Goal: Task Accomplishment & Management: Complete application form

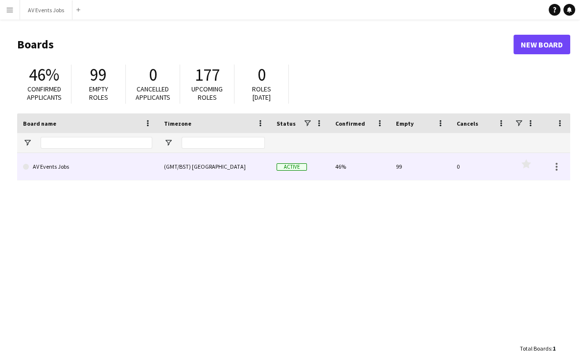
click at [92, 167] on link "AV Events Jobs" at bounding box center [87, 166] width 129 height 27
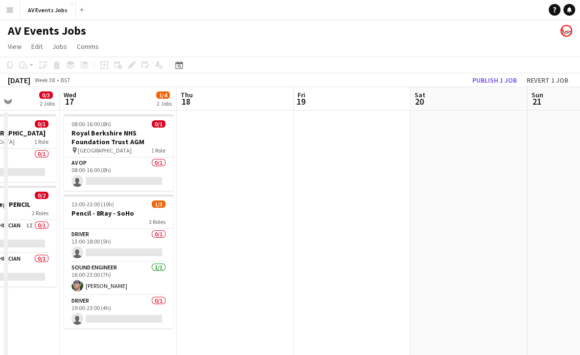
scroll to position [0, 291]
click at [342, 127] on app-date-cell at bounding box center [352, 356] width 117 height 490
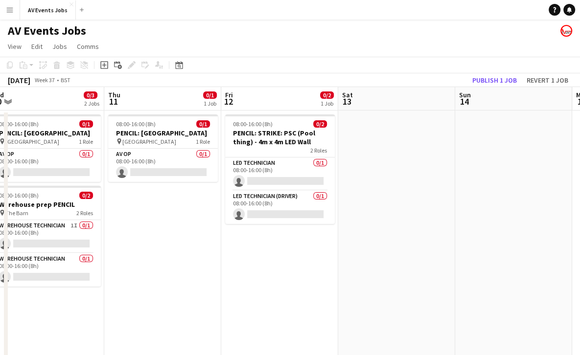
scroll to position [0, 238]
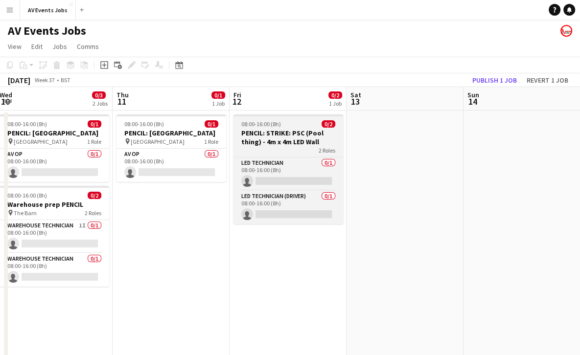
click at [300, 152] on div "2 Roles" at bounding box center [289, 150] width 110 height 8
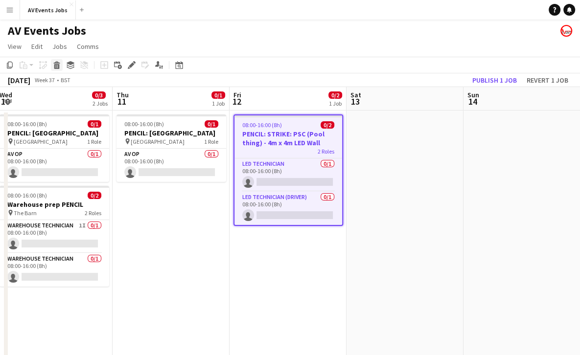
click at [57, 66] on icon "Delete" at bounding box center [57, 65] width 8 height 8
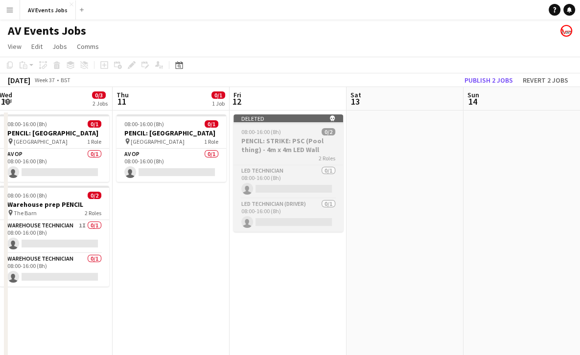
click at [276, 139] on h3 "PENCIL: STRIKE: PSC (Pool thing) - 4m x 4m LED Wall" at bounding box center [289, 146] width 110 height 18
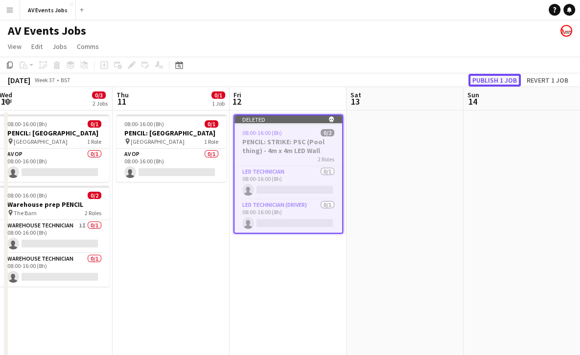
click at [502, 78] on button "Publish 1 job" at bounding box center [495, 80] width 52 height 13
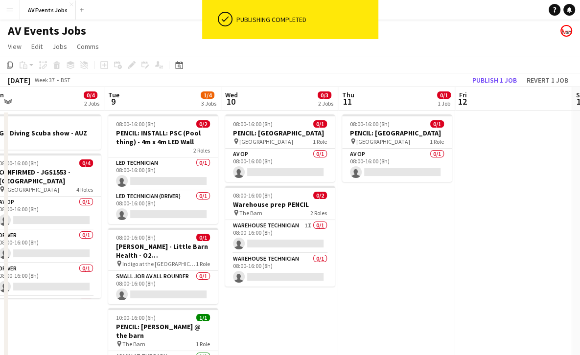
scroll to position [0, 247]
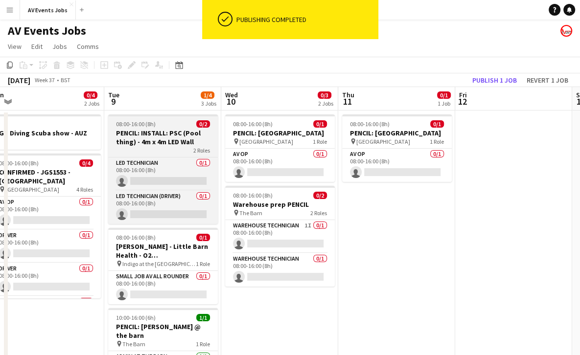
click at [187, 140] on h3 "PENCIL: INSTALL: PSC (Pool thing) - 4m x 4m LED Wall" at bounding box center [163, 138] width 110 height 18
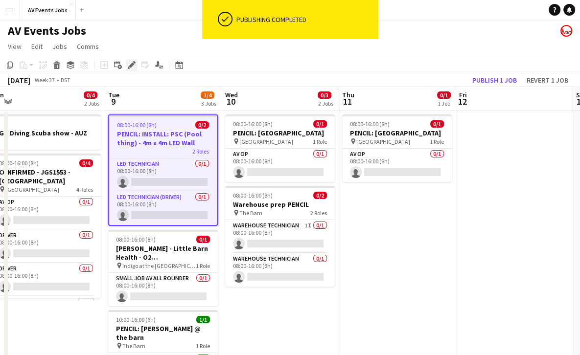
click at [134, 64] on icon at bounding box center [131, 65] width 5 height 5
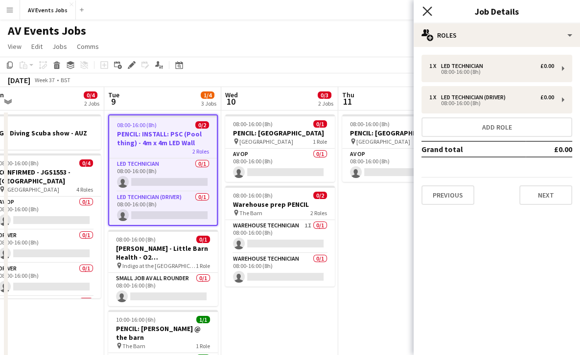
click at [429, 12] on icon at bounding box center [426, 10] width 9 height 9
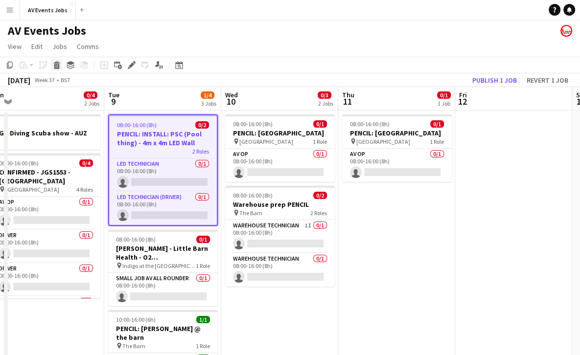
click at [58, 65] on icon at bounding box center [56, 66] width 5 height 5
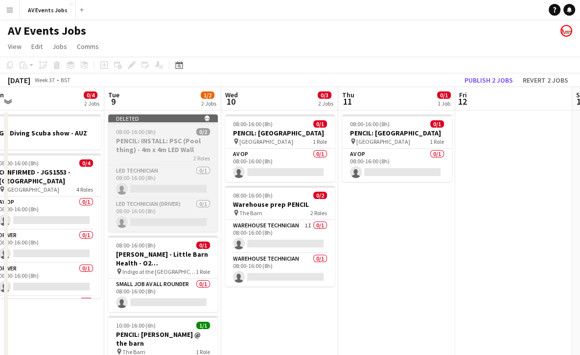
click at [172, 132] on div "08:00-16:00 (8h) 0/2" at bounding box center [163, 131] width 110 height 7
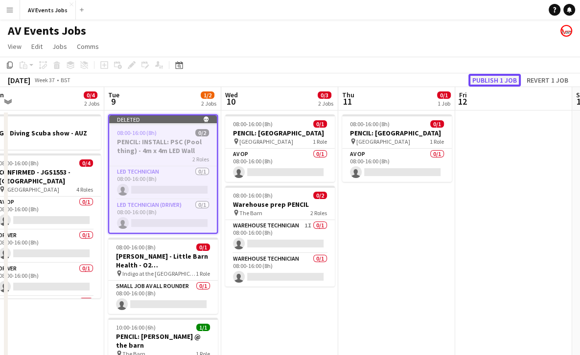
click at [494, 82] on button "Publish 1 job" at bounding box center [495, 80] width 52 height 13
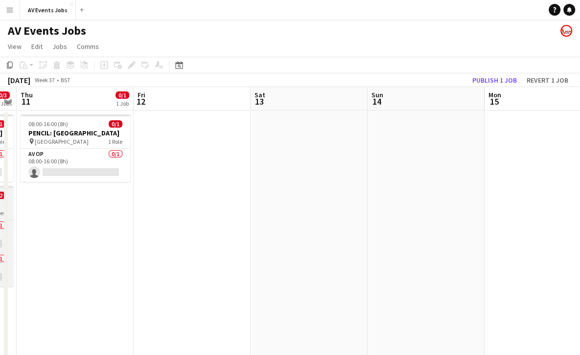
scroll to position [0, 335]
click at [307, 152] on app-date-cell at bounding box center [308, 356] width 117 height 490
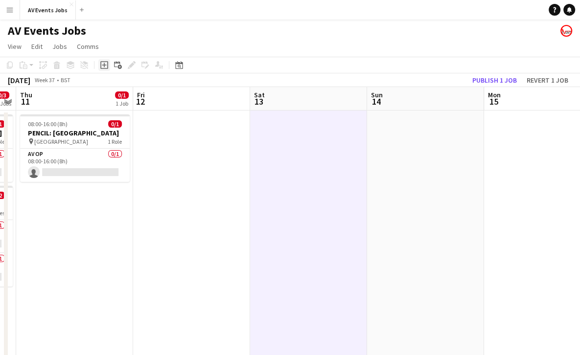
click at [105, 65] on icon at bounding box center [104, 65] width 4 height 4
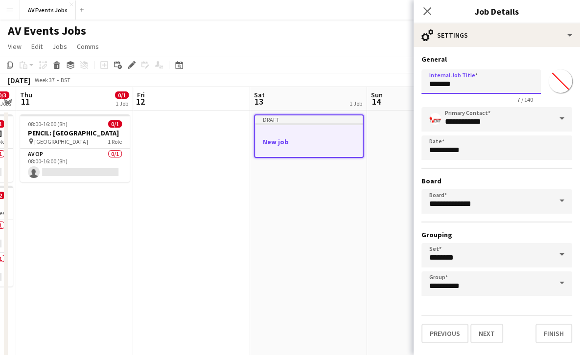
drag, startPoint x: 469, startPoint y: 86, endPoint x: 396, endPoint y: 89, distance: 73.5
click at [396, 89] on body "Menu Boards Boards Boards All jobs Status Workforce Workforce My Workforce Recr…" at bounding box center [290, 300] width 580 height 601
type input "**********"
click at [487, 332] on button "Next" at bounding box center [486, 334] width 33 height 20
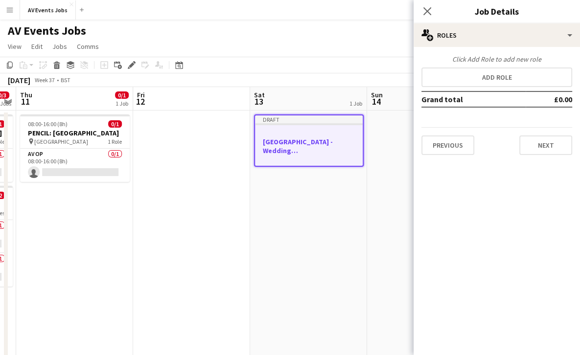
scroll to position [0, 0]
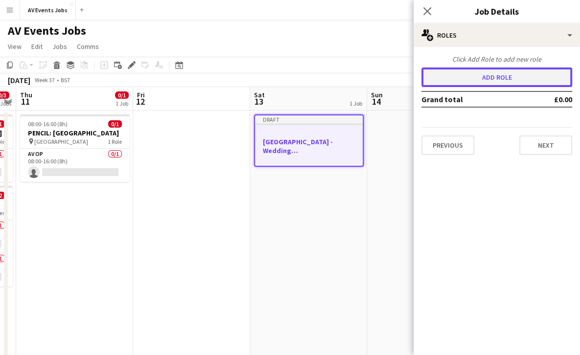
click at [510, 81] on button "Add role" at bounding box center [497, 78] width 151 height 20
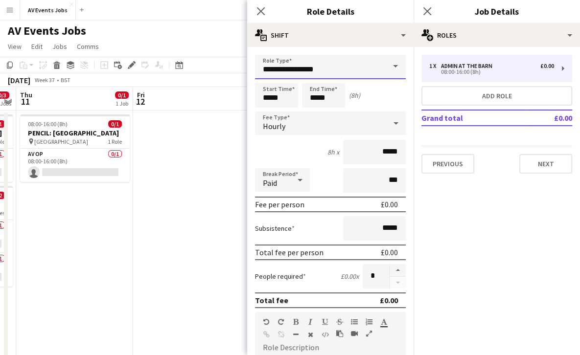
click at [342, 70] on input "**********" at bounding box center [330, 67] width 151 height 24
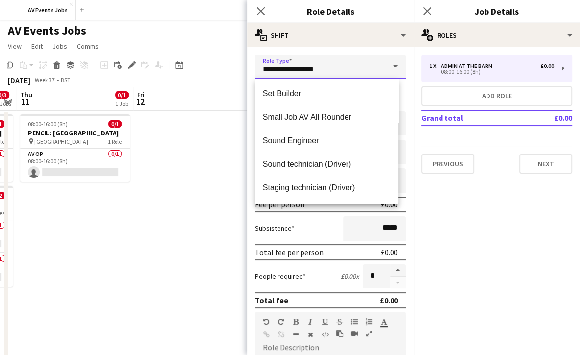
scroll to position [330, 0]
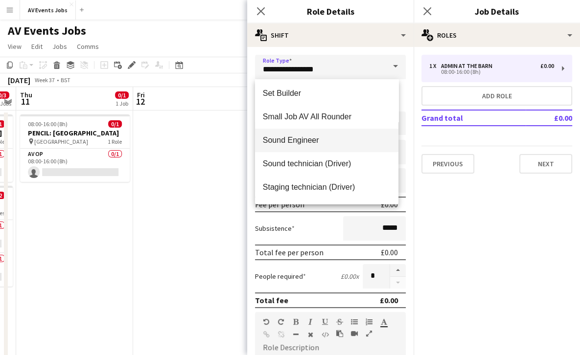
click at [329, 136] on span "Sound Engineer" at bounding box center [327, 140] width 128 height 9
type input "**********"
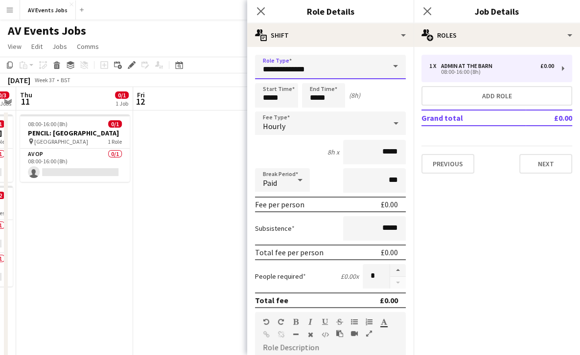
scroll to position [229, 0]
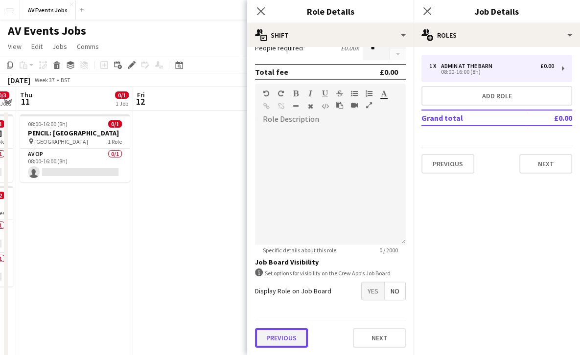
click at [291, 340] on button "Previous" at bounding box center [281, 338] width 53 height 20
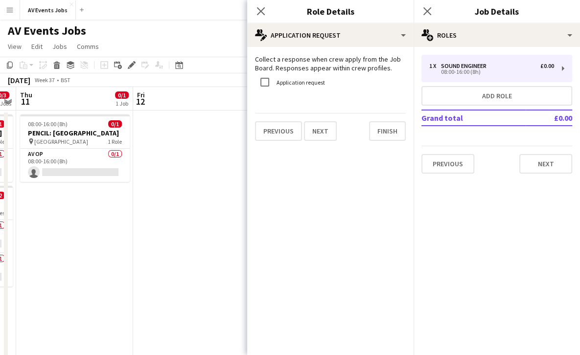
scroll to position [0, 0]
click at [379, 136] on button "Finish" at bounding box center [387, 131] width 37 height 20
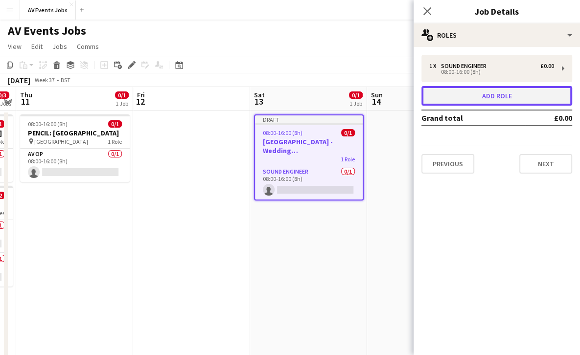
click at [505, 93] on button "Add role" at bounding box center [497, 96] width 151 height 20
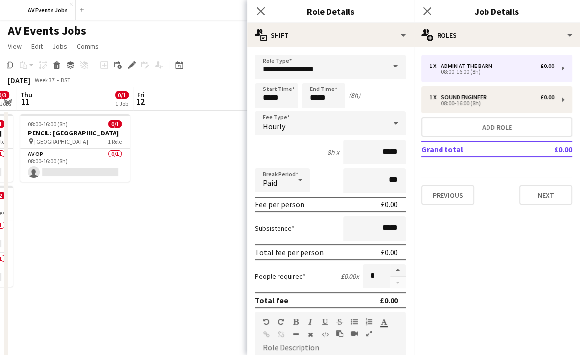
click at [385, 64] on span at bounding box center [395, 66] width 21 height 23
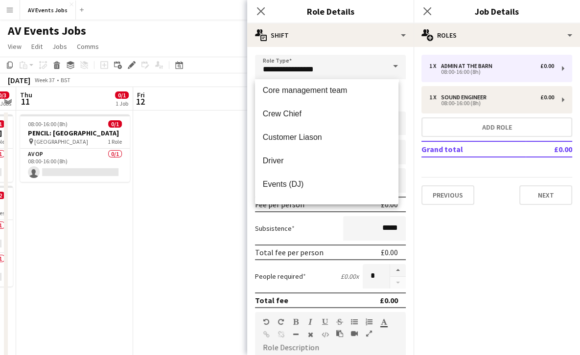
scroll to position [122, 0]
click at [292, 162] on span "Driver" at bounding box center [327, 160] width 128 height 9
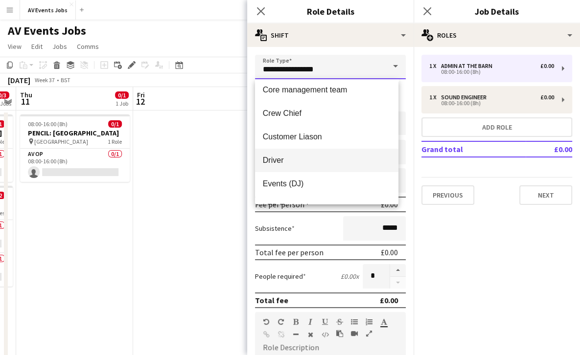
type input "******"
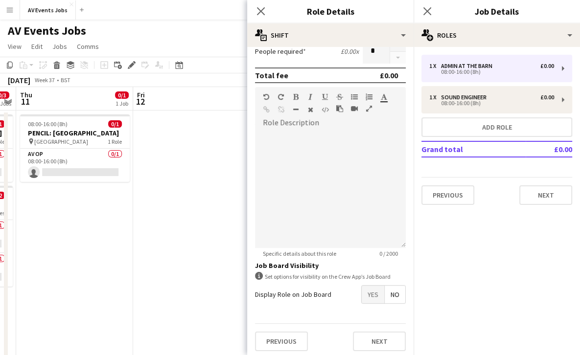
scroll to position [229, 0]
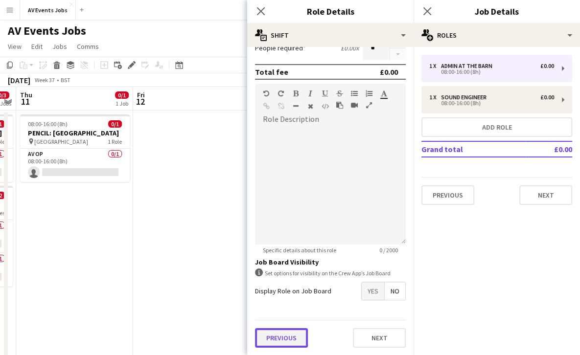
click at [287, 340] on button "Previous" at bounding box center [281, 338] width 53 height 20
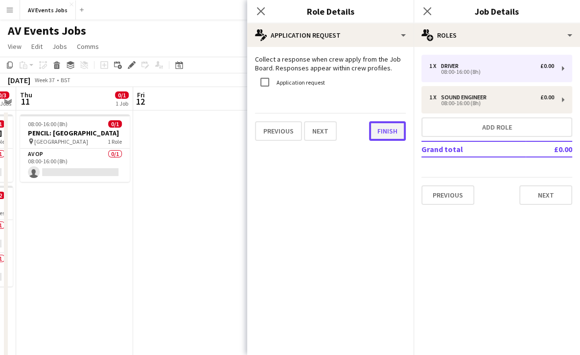
click at [384, 133] on button "Finish" at bounding box center [387, 131] width 37 height 20
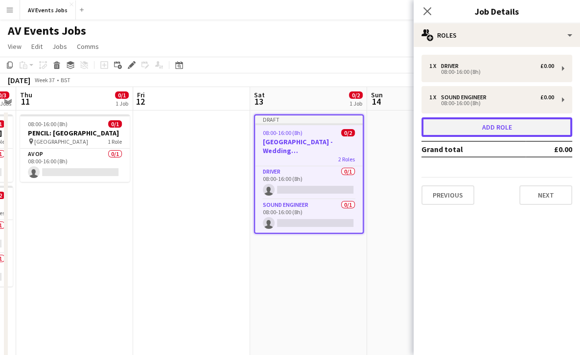
click at [453, 129] on button "Add role" at bounding box center [497, 127] width 151 height 20
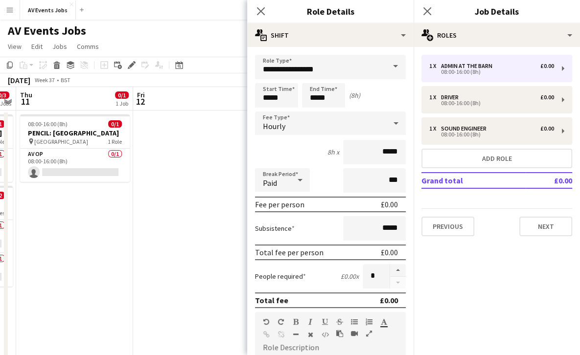
click at [385, 57] on span at bounding box center [395, 66] width 21 height 23
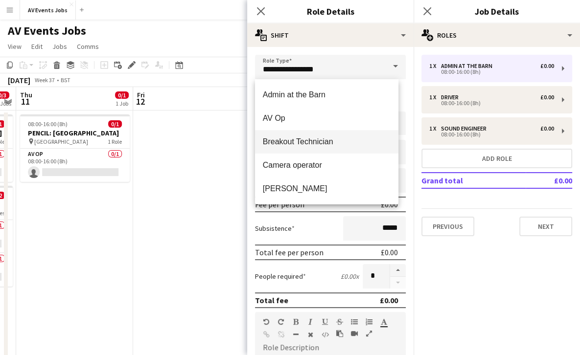
scroll to position [423, 0]
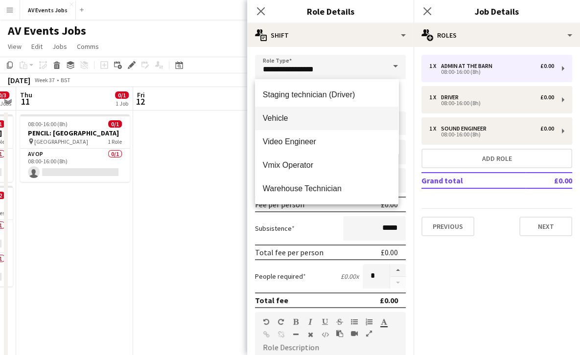
click at [326, 113] on mat-option "Vehicle" at bounding box center [326, 118] width 143 height 23
type input "*******"
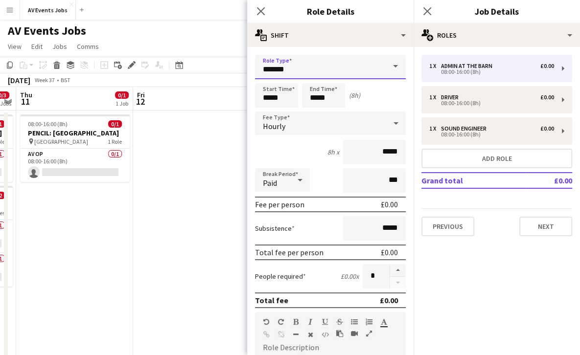
scroll to position [229, 0]
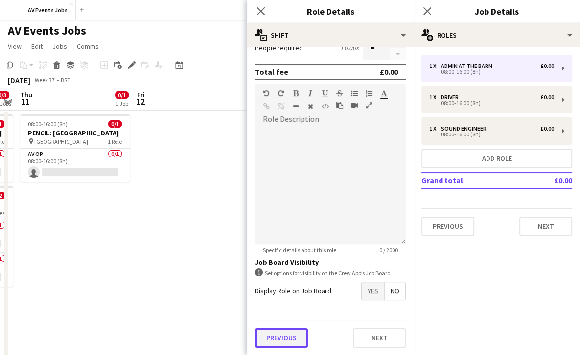
click at [296, 340] on button "Previous" at bounding box center [281, 338] width 53 height 20
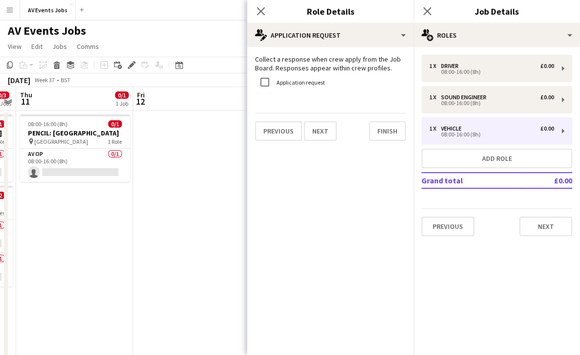
scroll to position [0, 0]
click at [382, 128] on button "Finish" at bounding box center [387, 131] width 37 height 20
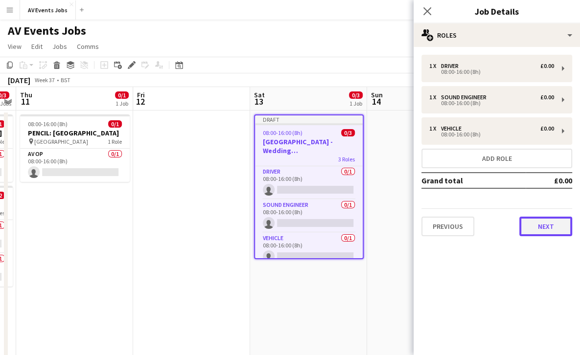
click at [537, 231] on button "Next" at bounding box center [545, 227] width 53 height 20
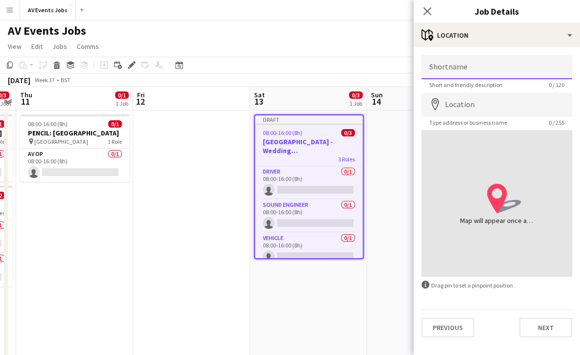
click at [484, 74] on input "Shortname" at bounding box center [497, 67] width 151 height 24
type input "**********"
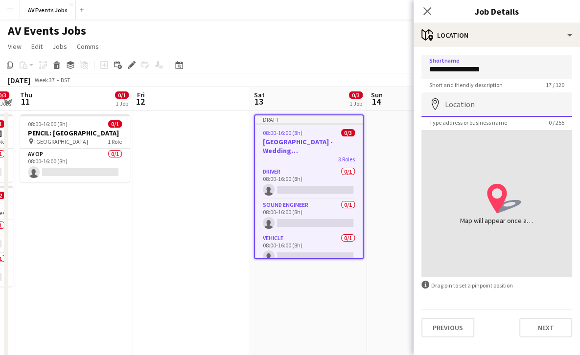
click at [492, 100] on input "Location" at bounding box center [497, 105] width 151 height 24
type input "**********"
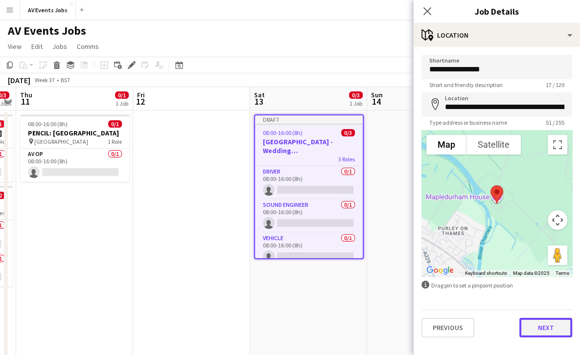
click at [538, 328] on button "Next" at bounding box center [545, 328] width 53 height 20
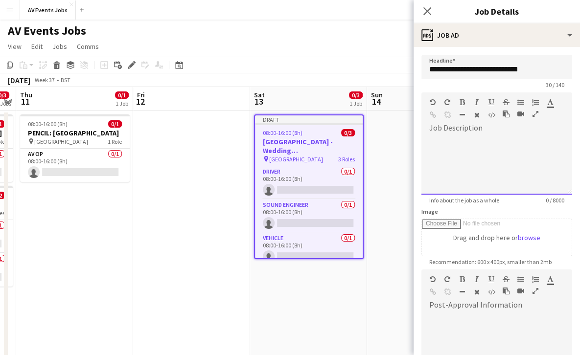
click at [495, 177] on div at bounding box center [497, 165] width 151 height 59
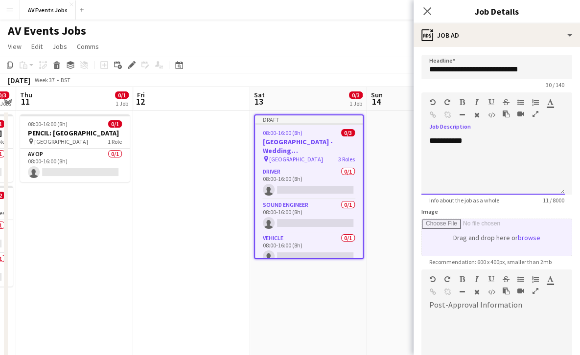
scroll to position [128, 0]
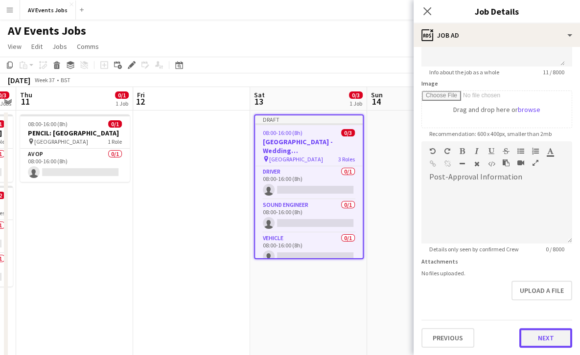
click at [539, 337] on button "Next" at bounding box center [545, 338] width 53 height 20
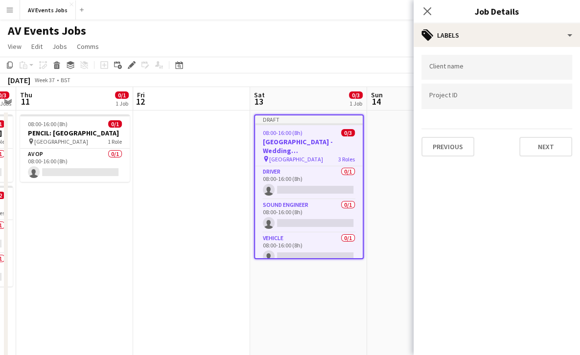
scroll to position [0, 0]
click at [505, 69] on input "Type to search client labels..." at bounding box center [496, 70] width 135 height 9
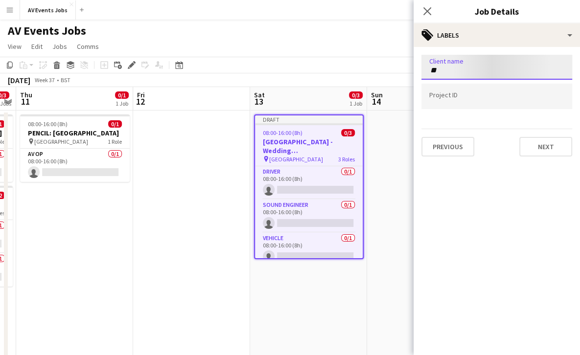
type input "*"
click at [539, 146] on button "Next" at bounding box center [545, 147] width 53 height 20
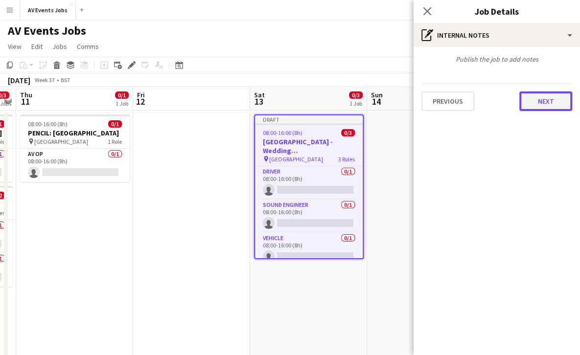
click at [541, 104] on button "Next" at bounding box center [545, 102] width 53 height 20
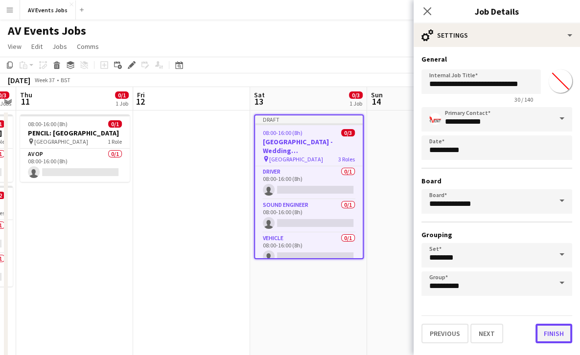
click at [552, 332] on button "Finish" at bounding box center [554, 334] width 37 height 20
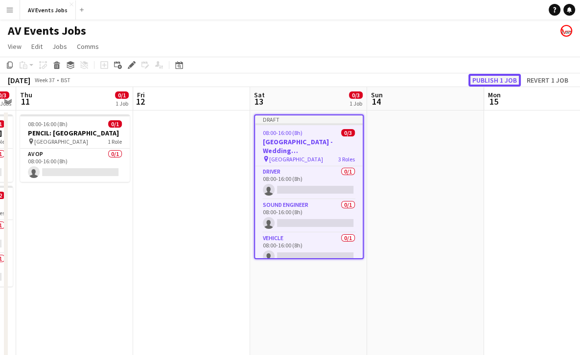
click at [492, 81] on button "Publish 1 job" at bounding box center [495, 80] width 52 height 13
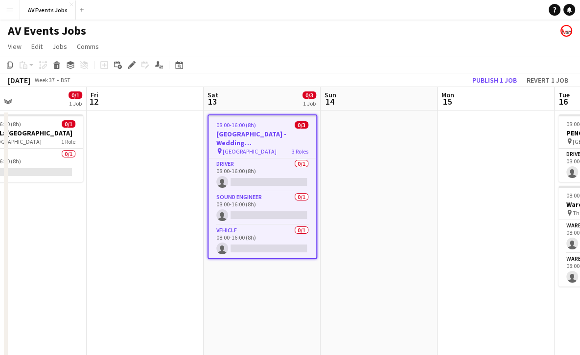
scroll to position [0, 393]
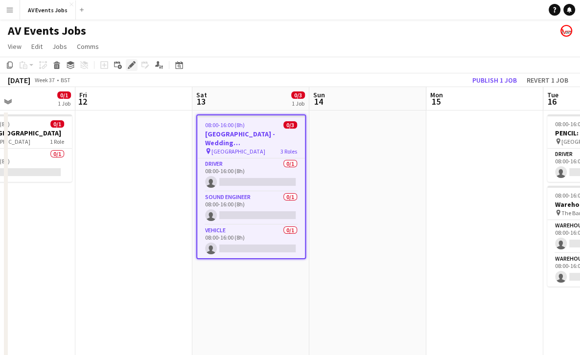
click at [128, 64] on icon "Edit" at bounding box center [132, 65] width 8 height 8
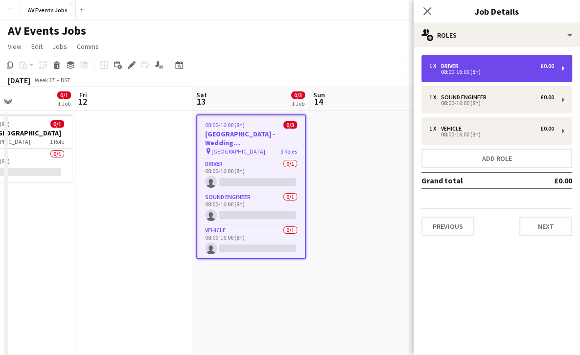
click at [492, 64] on div "1 x Driver £0.00" at bounding box center [491, 66] width 125 height 7
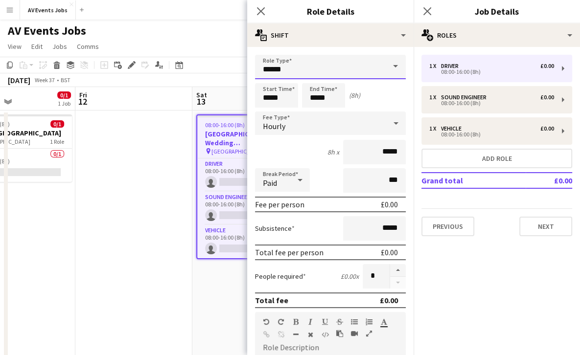
click at [321, 74] on input "******" at bounding box center [330, 67] width 151 height 24
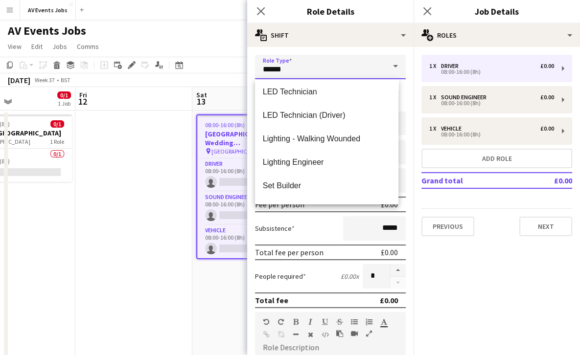
scroll to position [246, 0]
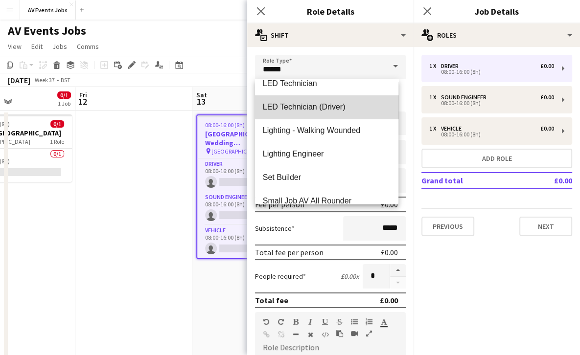
click at [331, 110] on span "LED Technician (Driver)" at bounding box center [327, 106] width 128 height 9
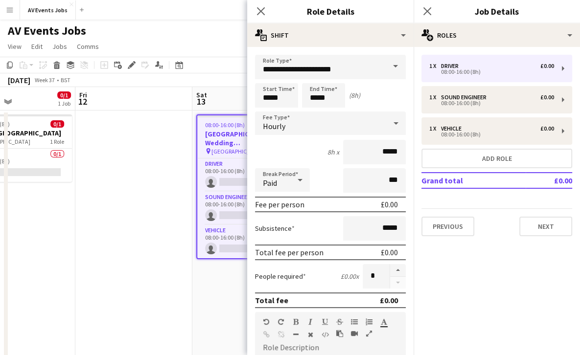
click at [331, 110] on form "**********" at bounding box center [330, 320] width 166 height 530
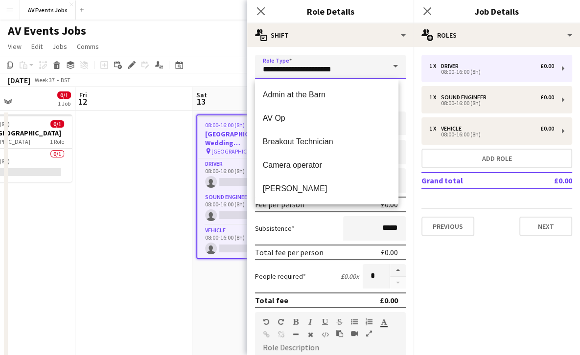
click at [344, 76] on input "**********" at bounding box center [330, 67] width 151 height 24
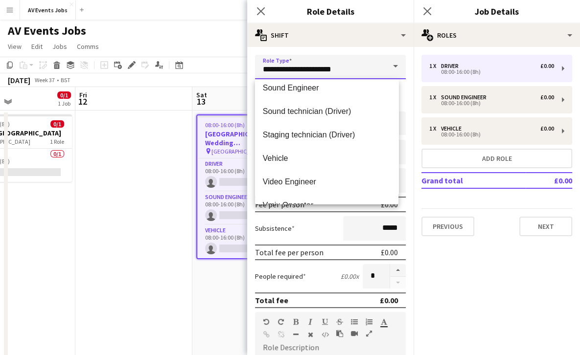
scroll to position [384, 0]
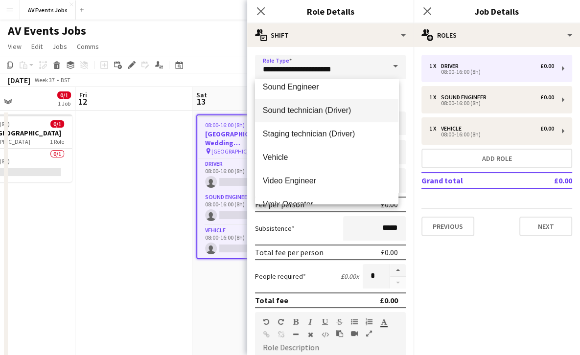
click at [331, 113] on span "Sound technician (Driver)" at bounding box center [327, 110] width 128 height 9
type input "**********"
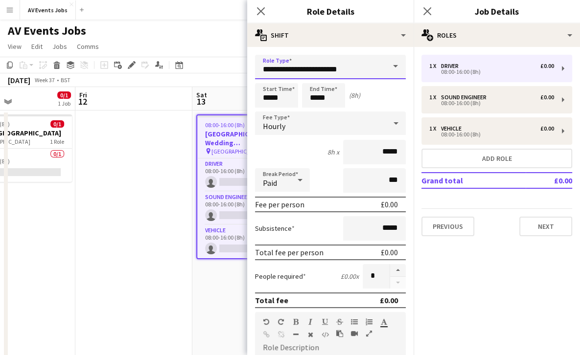
scroll to position [229, 0]
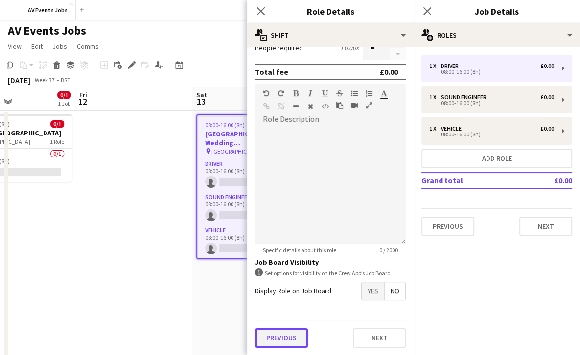
click at [277, 342] on button "Previous" at bounding box center [281, 338] width 53 height 20
type input "*******"
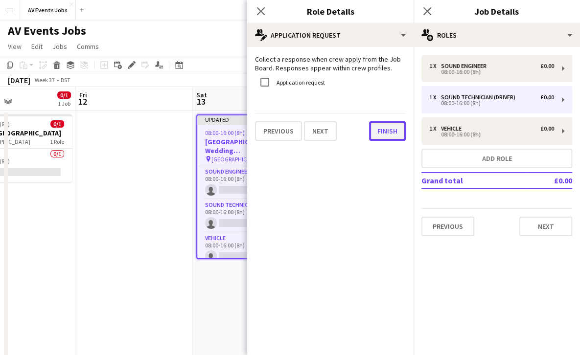
click at [385, 138] on button "Finish" at bounding box center [387, 131] width 37 height 20
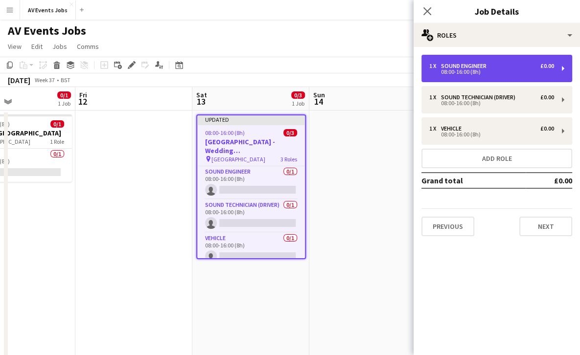
click at [556, 66] on div "1 x Sound Engineer £0.00 08:00-16:00 (8h)" at bounding box center [497, 68] width 151 height 27
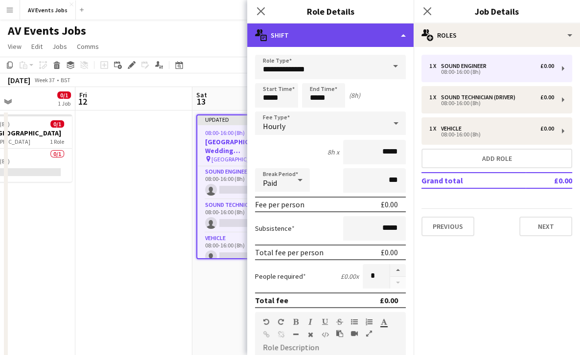
click at [403, 35] on div "multiple-actions-text Shift" at bounding box center [330, 34] width 166 height 23
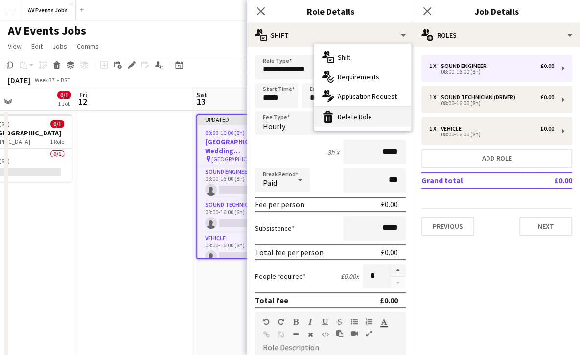
click at [357, 117] on div "bin-2 Delete Role" at bounding box center [362, 117] width 97 height 20
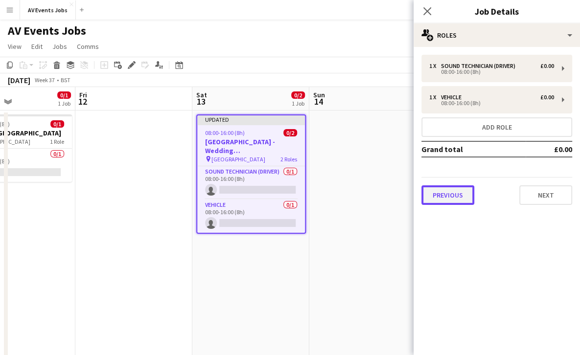
click at [460, 197] on button "Previous" at bounding box center [448, 196] width 53 height 20
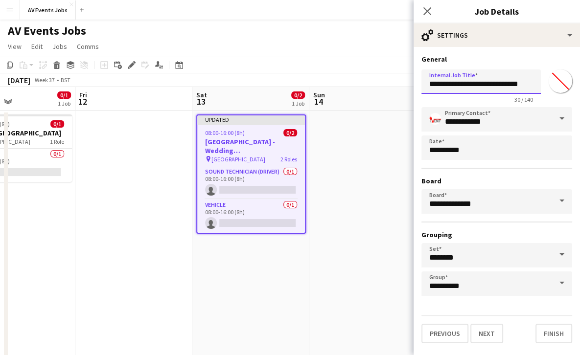
click at [430, 83] on input "**********" at bounding box center [481, 82] width 119 height 24
type input "**********"
click at [547, 333] on button "Finish" at bounding box center [554, 334] width 37 height 20
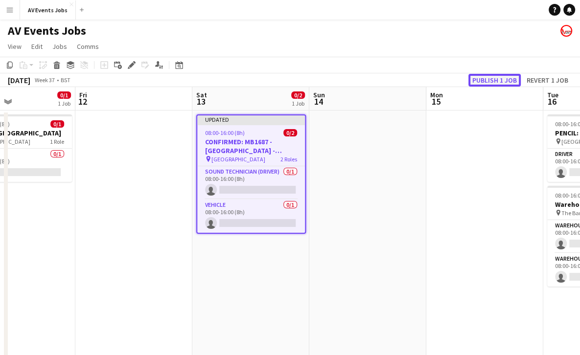
click at [492, 77] on button "Publish 1 job" at bounding box center [495, 80] width 52 height 13
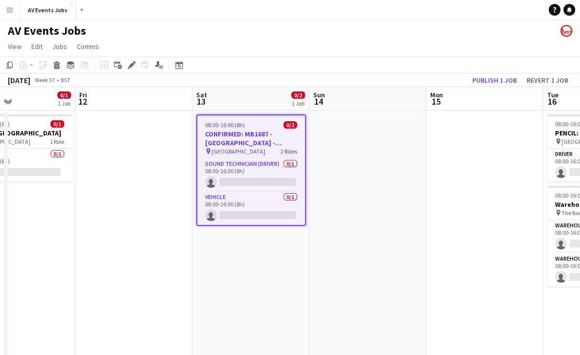
click at [320, 181] on app-date-cell at bounding box center [367, 356] width 117 height 490
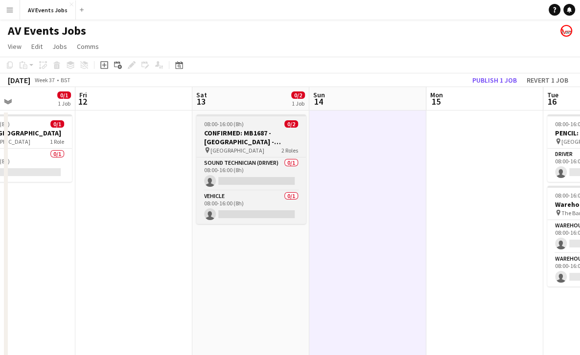
click at [262, 141] on h3 "CONFIRMED: MB1687 - [GEOGRAPHIC_DATA] - Wedding [GEOGRAPHIC_DATA]" at bounding box center [251, 138] width 110 height 18
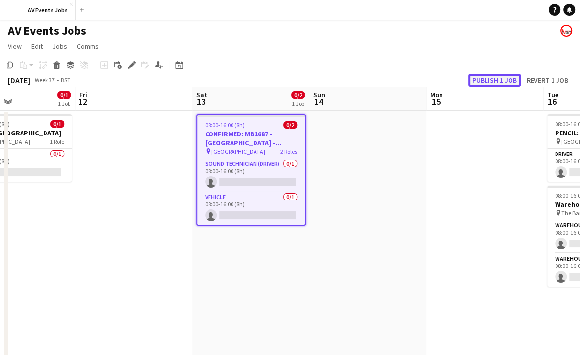
click at [485, 77] on button "Publish 1 job" at bounding box center [495, 80] width 52 height 13
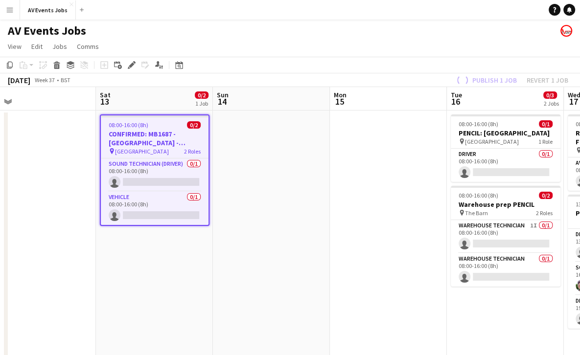
scroll to position [0, 254]
click at [274, 192] on app-date-cell at bounding box center [272, 356] width 117 height 490
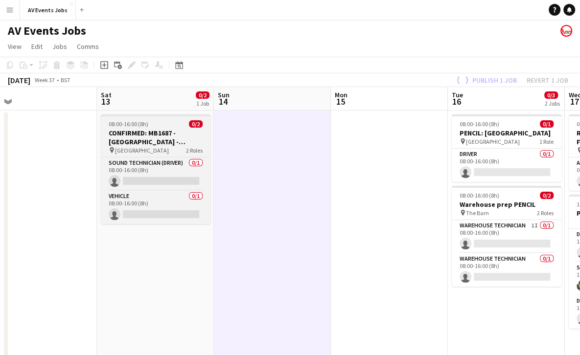
click at [190, 140] on h3 "CONFIRMED: MB1687 - [GEOGRAPHIC_DATA] - Wedding [GEOGRAPHIC_DATA]" at bounding box center [156, 138] width 110 height 18
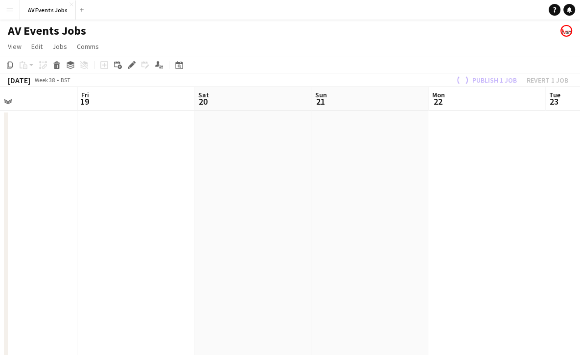
scroll to position [0, 281]
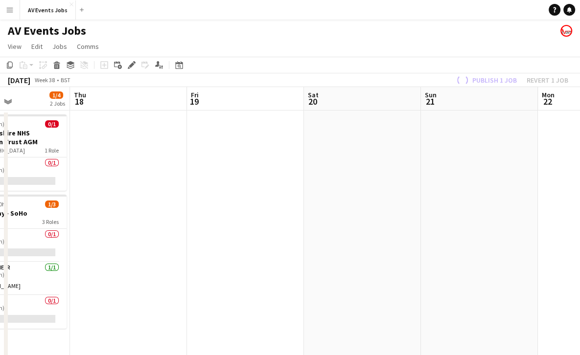
click at [376, 166] on app-date-cell at bounding box center [362, 356] width 117 height 490
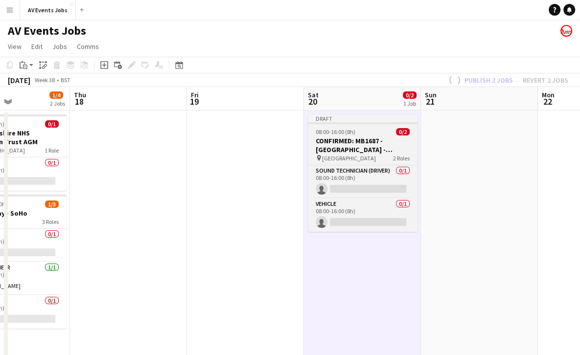
click at [370, 152] on h3 "CONFIRMED: MB1687 - [GEOGRAPHIC_DATA] - Wedding [GEOGRAPHIC_DATA]" at bounding box center [363, 146] width 110 height 18
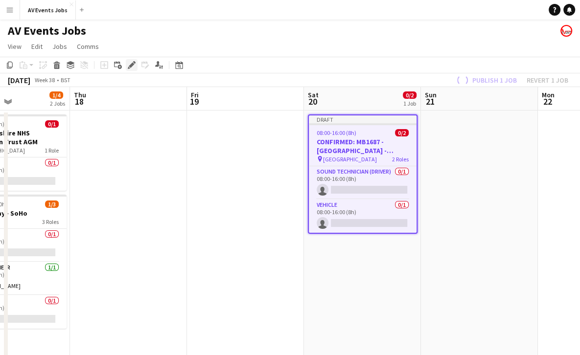
click at [135, 62] on icon at bounding box center [134, 62] width 2 height 2
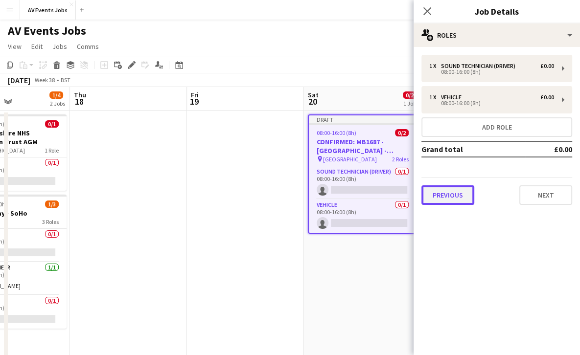
click at [449, 187] on button "Previous" at bounding box center [448, 196] width 53 height 20
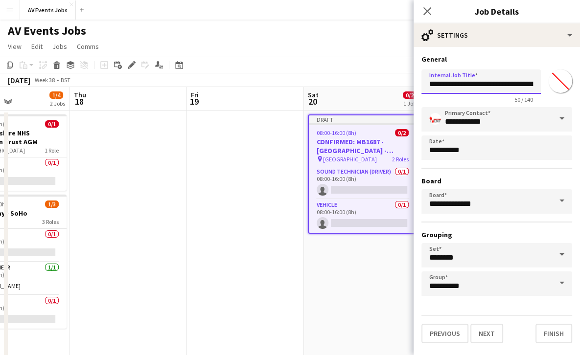
drag, startPoint x: 484, startPoint y: 83, endPoint x: 497, endPoint y: 82, distance: 13.7
click at [497, 82] on input "**********" at bounding box center [481, 82] width 119 height 24
type input "**********"
click at [545, 331] on button "Finish" at bounding box center [554, 334] width 37 height 20
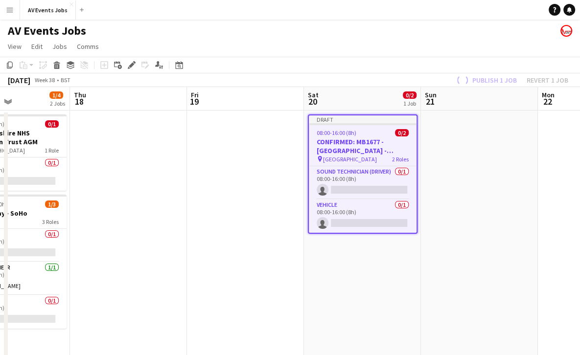
click at [467, 154] on app-date-cell at bounding box center [479, 356] width 117 height 490
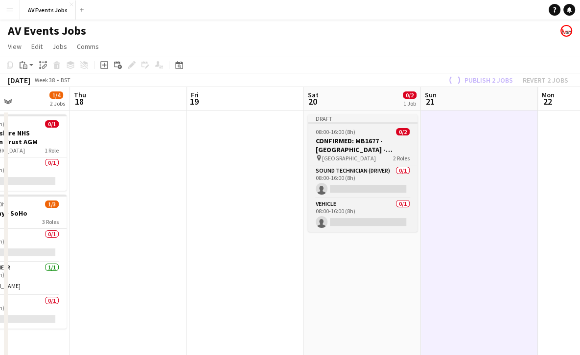
click at [385, 139] on h3 "CONFIRMED: MB1677 - [GEOGRAPHIC_DATA] - Wedding [GEOGRAPHIC_DATA]" at bounding box center [363, 146] width 110 height 18
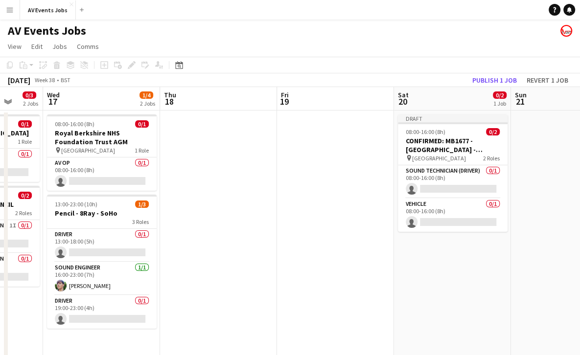
scroll to position [0, 302]
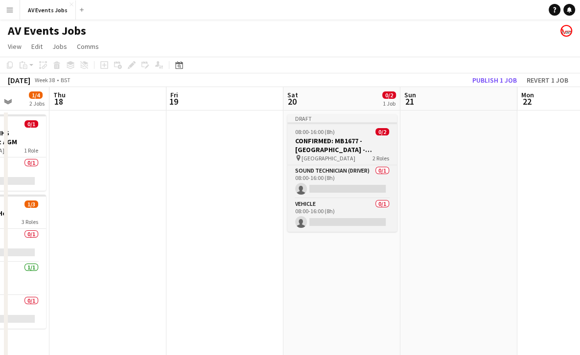
click at [357, 142] on h3 "CONFIRMED: MB1677 - [GEOGRAPHIC_DATA] - Wedding [GEOGRAPHIC_DATA]" at bounding box center [342, 146] width 110 height 18
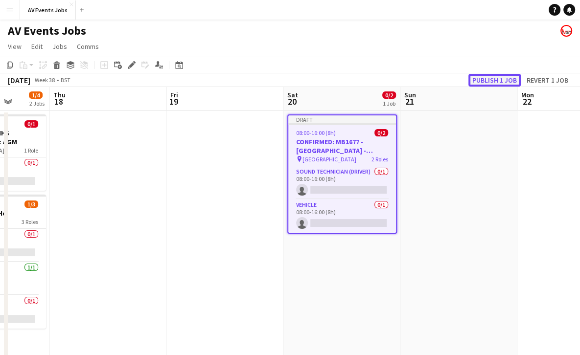
click at [486, 77] on button "Publish 1 job" at bounding box center [495, 80] width 52 height 13
